Goal: Check status: Check status

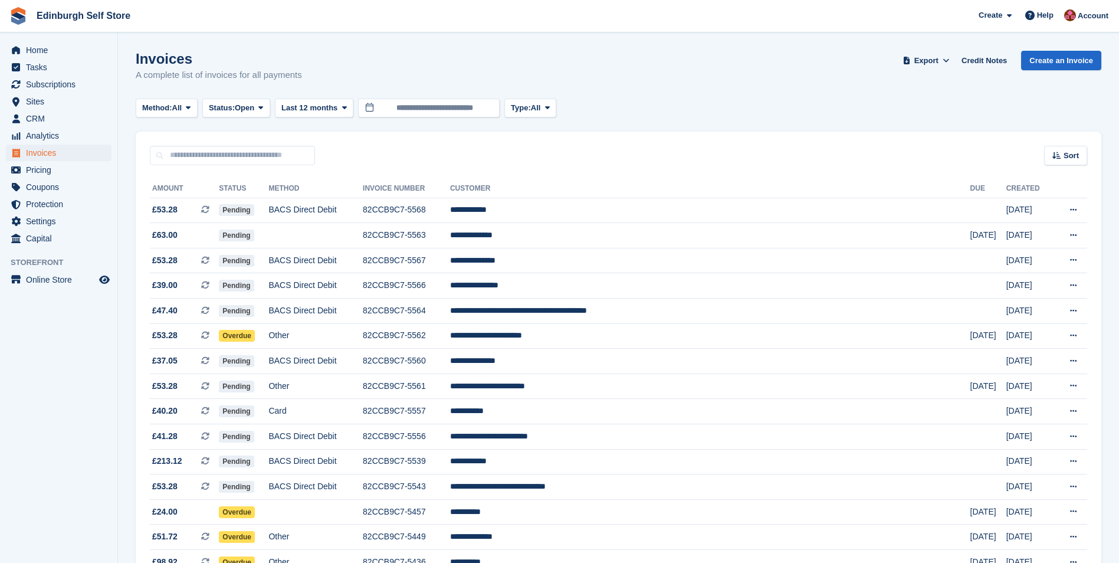
scroll to position [42, 0]
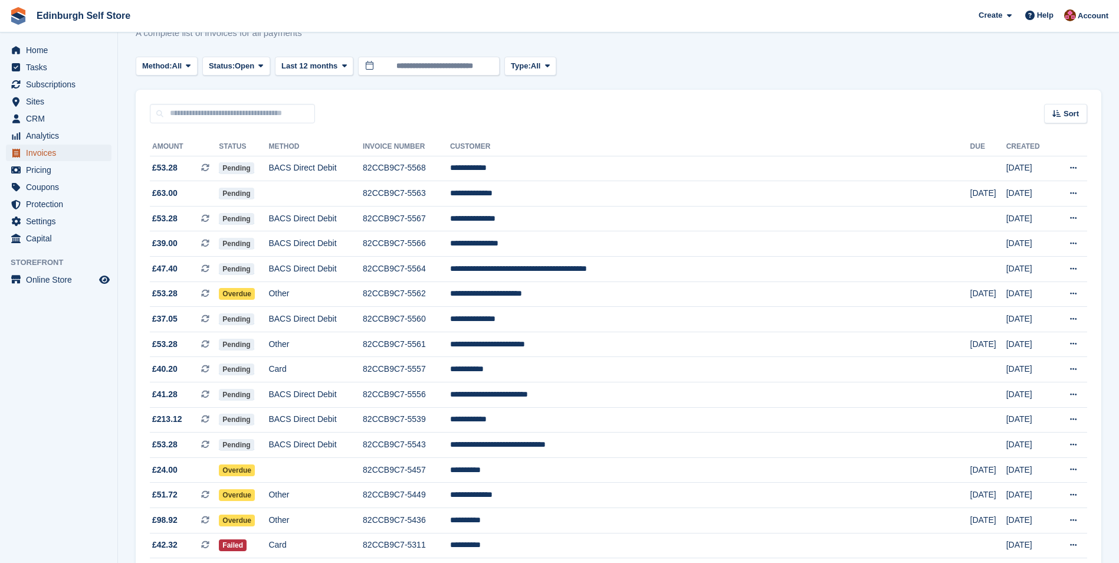
click at [60, 153] on span "Invoices" at bounding box center [61, 152] width 71 height 17
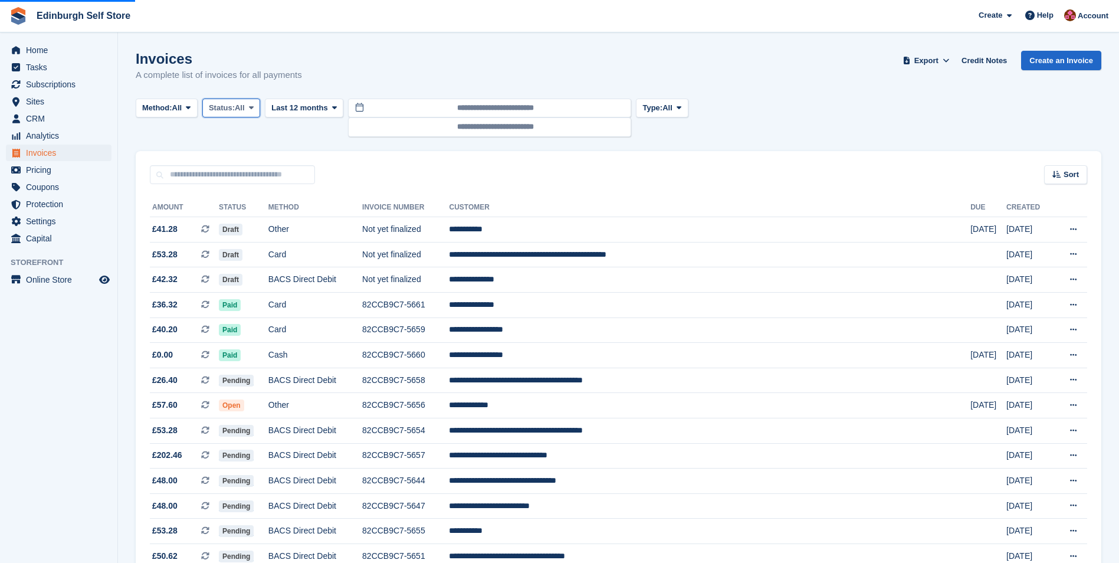
click at [254, 107] on icon at bounding box center [251, 108] width 5 height 8
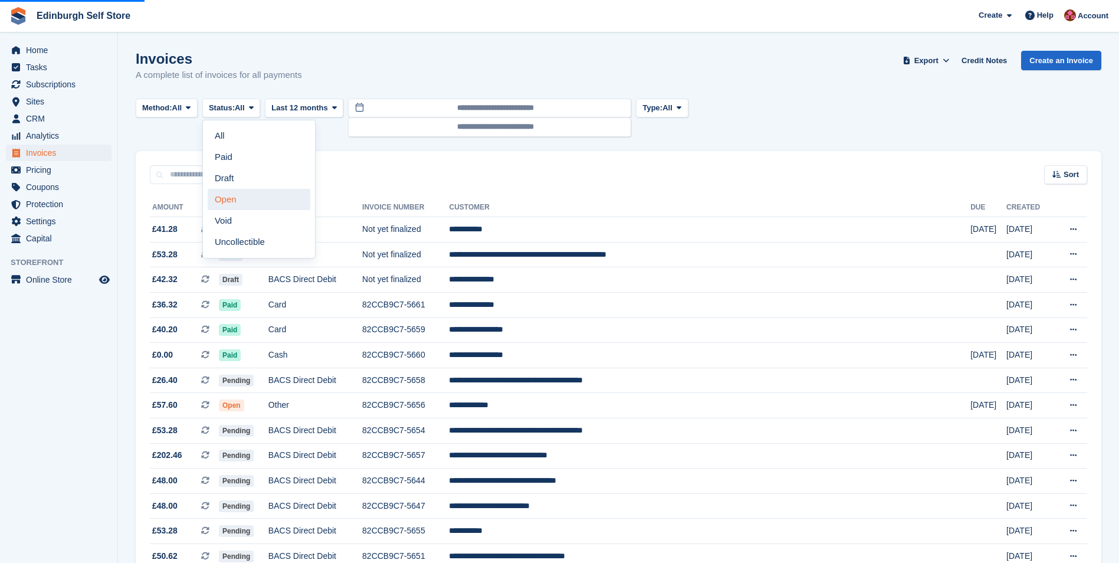
click at [246, 201] on link "Open" at bounding box center [259, 199] width 103 height 21
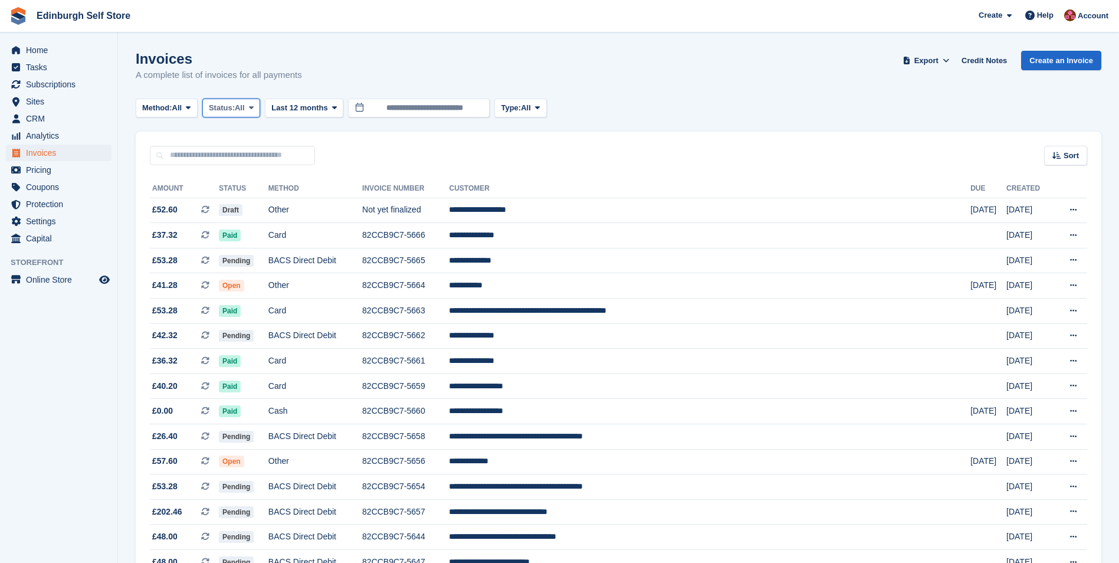
click at [254, 106] on icon at bounding box center [251, 108] width 5 height 8
click at [271, 202] on link "Open" at bounding box center [259, 199] width 103 height 21
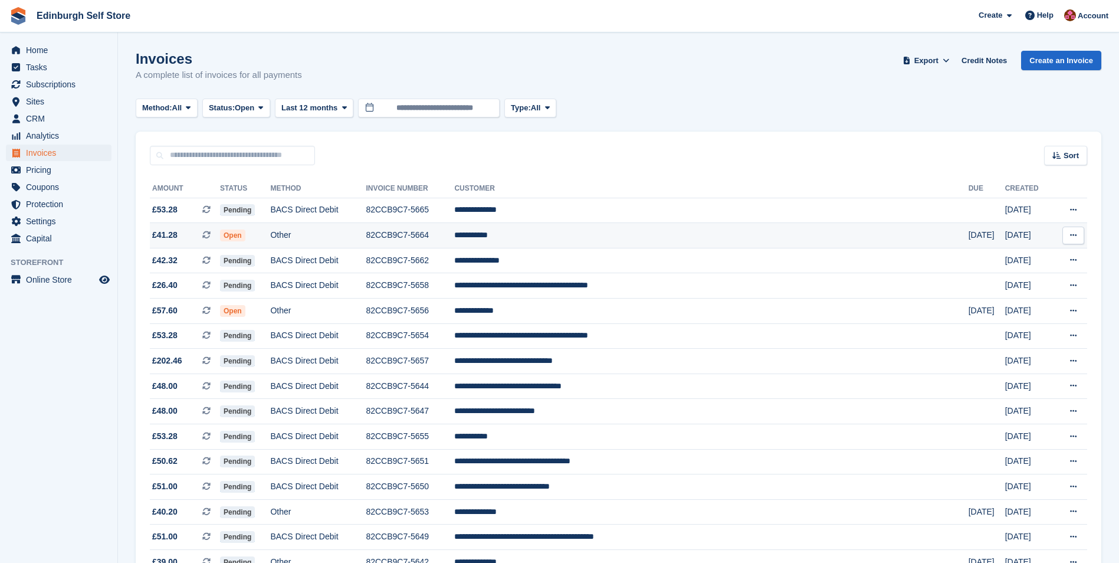
click at [595, 233] on td "**********" at bounding box center [711, 235] width 514 height 25
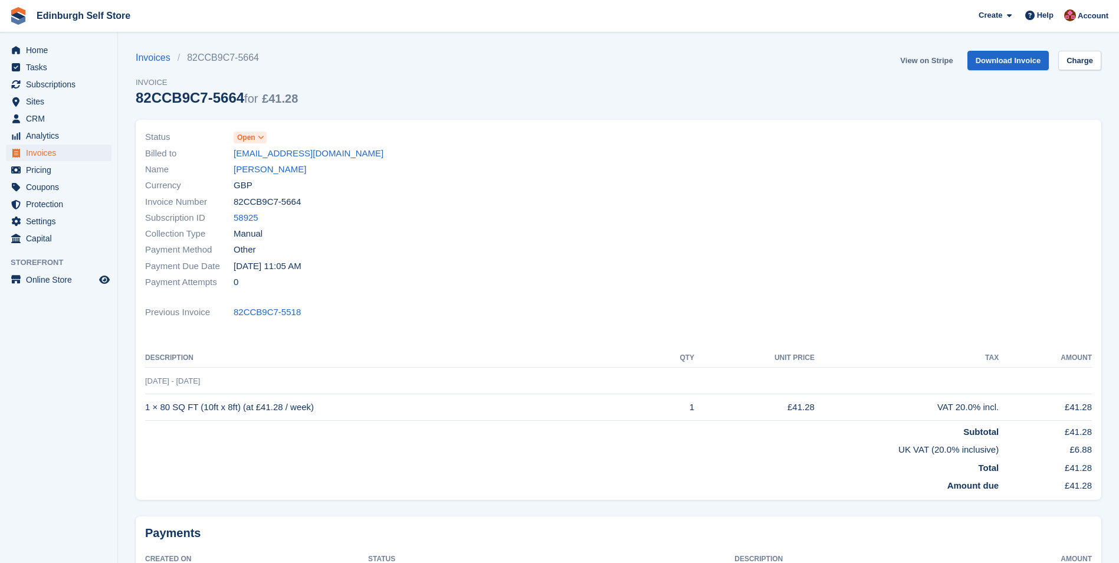
click at [925, 57] on link "View on Stripe" at bounding box center [926, 60] width 62 height 19
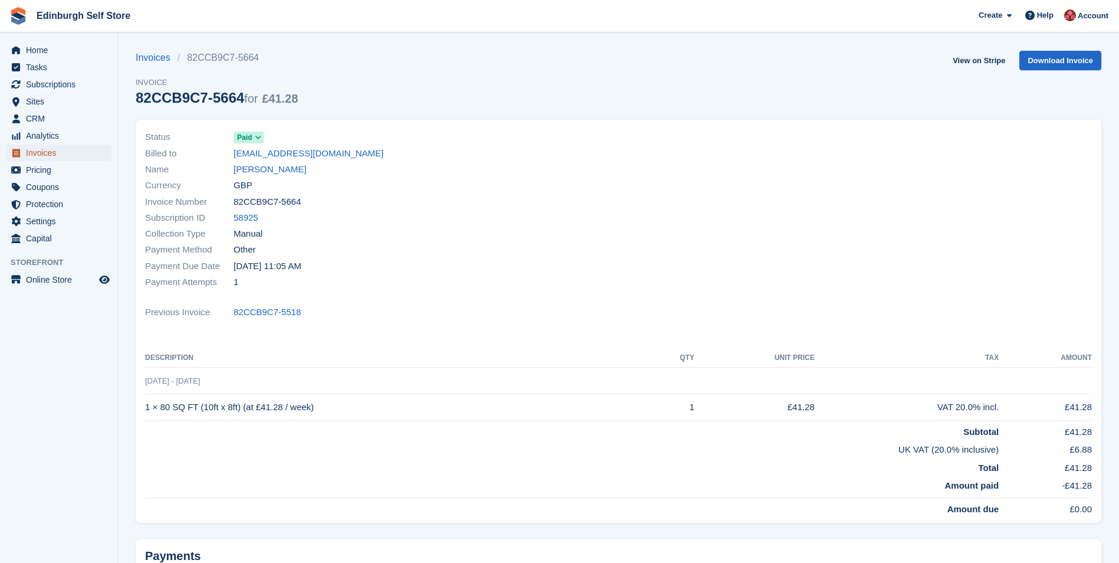
click at [81, 152] on span "Invoices" at bounding box center [61, 152] width 71 height 17
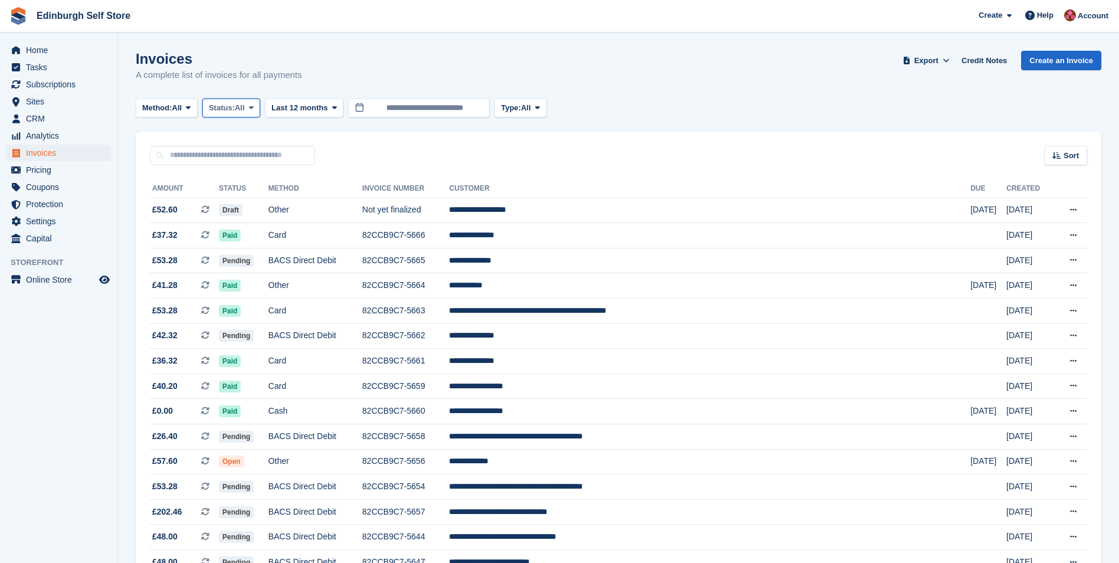
click at [256, 109] on span at bounding box center [250, 107] width 9 height 9
click at [252, 202] on link "Open" at bounding box center [259, 199] width 103 height 21
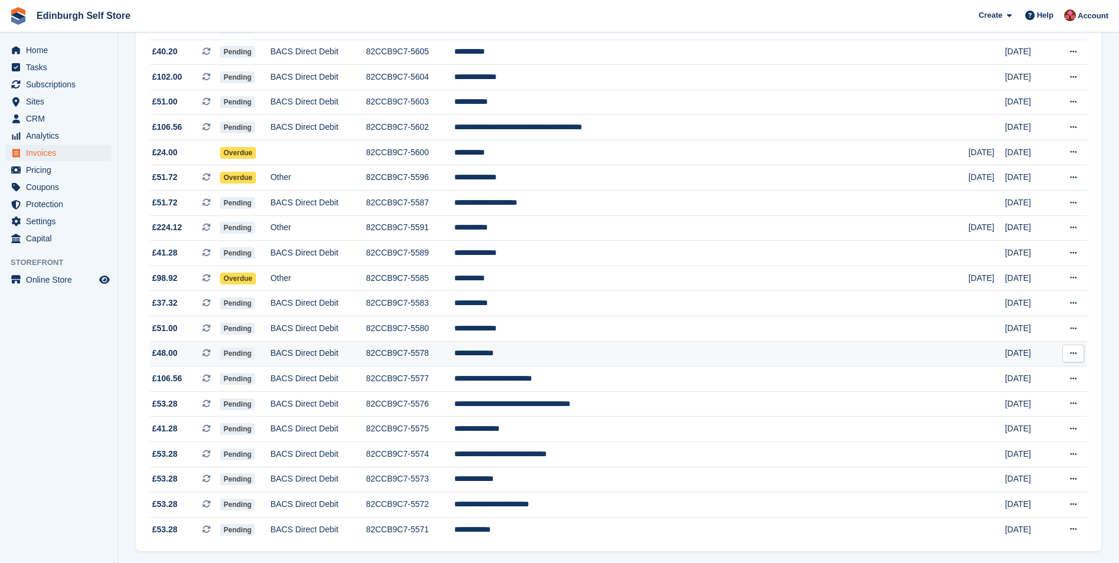
scroll to position [949, 0]
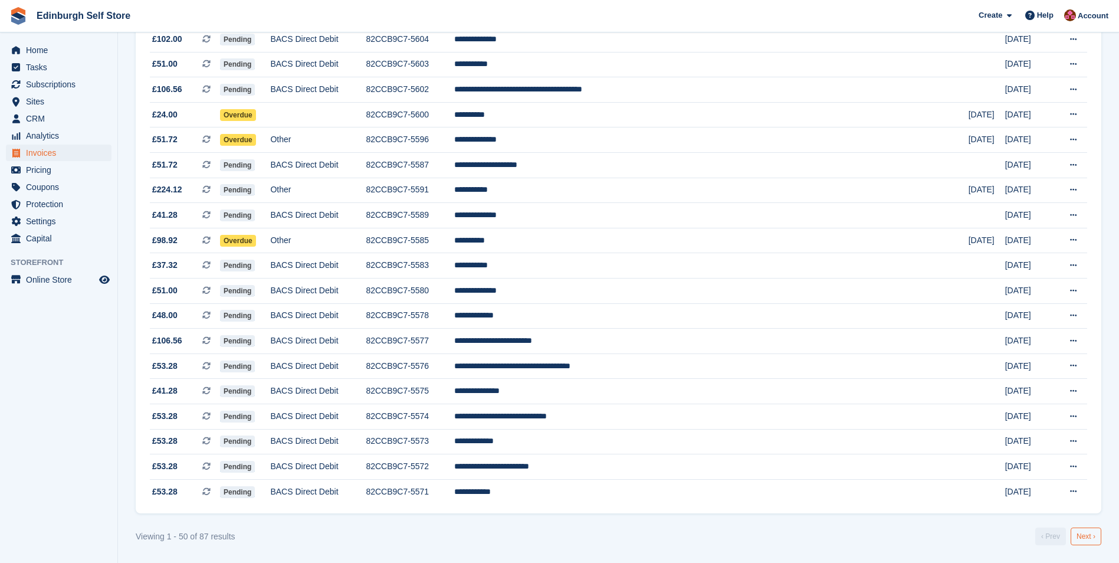
click at [1081, 532] on link "Next ›" at bounding box center [1085, 536] width 31 height 18
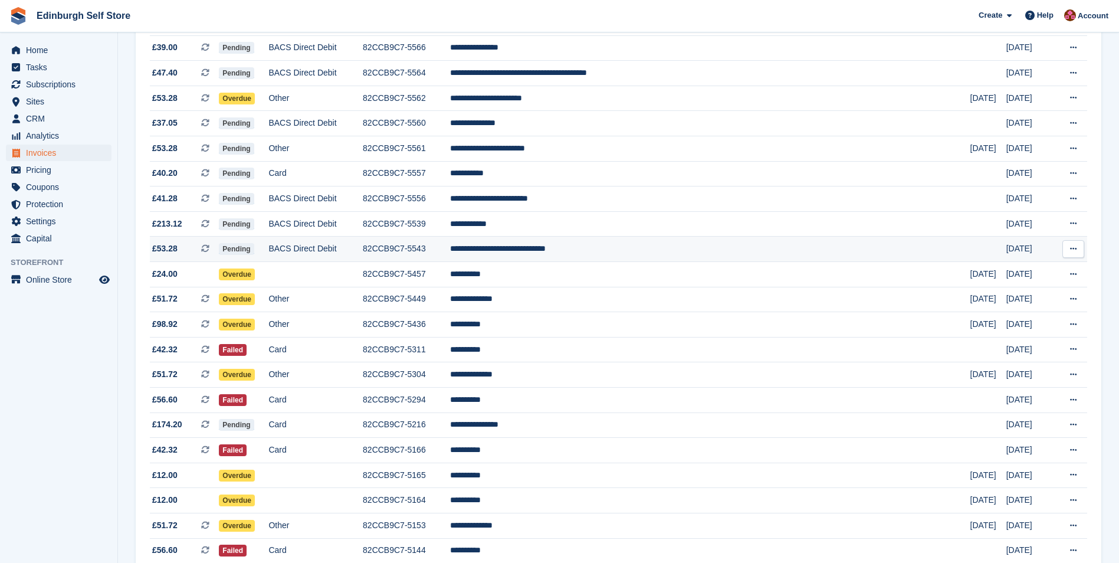
scroll to position [211, 0]
